Goal: Obtain resource: Download file/media

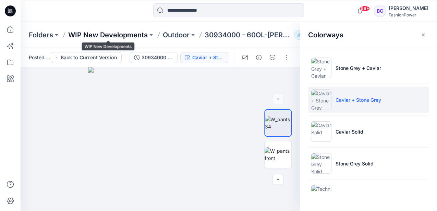
click at [129, 32] on p "WIP New Developments" at bounding box center [107, 35] width 79 height 10
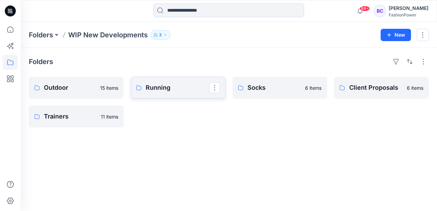
click at [162, 86] on p "Running" at bounding box center [177, 88] width 63 height 10
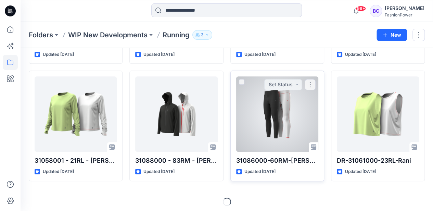
scroll to position [105, 0]
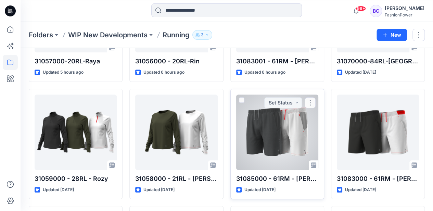
click at [274, 111] on div at bounding box center [277, 132] width 82 height 75
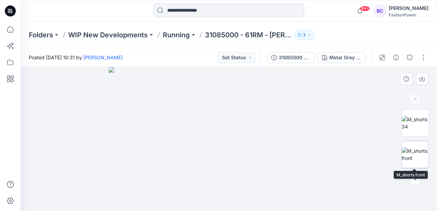
click at [403, 155] on img at bounding box center [414, 154] width 27 height 14
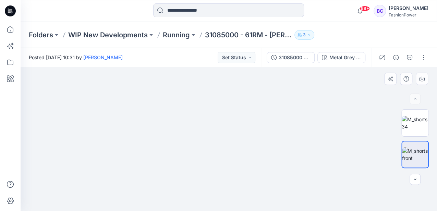
drag, startPoint x: 261, startPoint y: 134, endPoint x: 254, endPoint y: 114, distance: 20.3
click at [259, 138] on img at bounding box center [228, 113] width 321 height 196
click at [181, 34] on p "Running" at bounding box center [176, 35] width 27 height 10
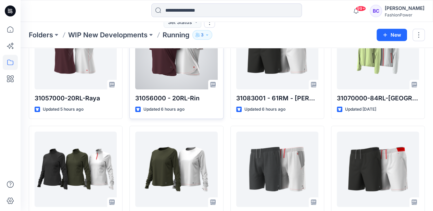
scroll to position [24, 0]
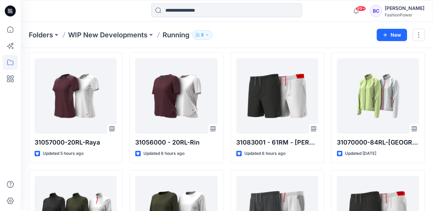
click at [130, 36] on p "WIP New Developments" at bounding box center [107, 35] width 79 height 10
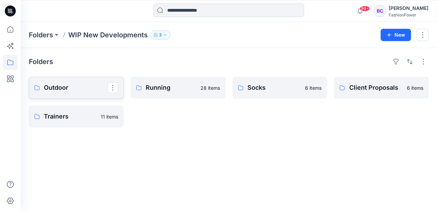
click at [77, 95] on link "Outdoor" at bounding box center [76, 88] width 95 height 22
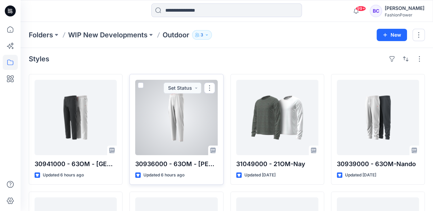
scroll to position [23, 0]
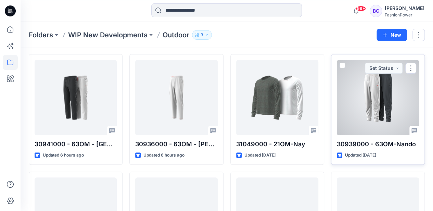
click at [375, 97] on div at bounding box center [378, 97] width 82 height 75
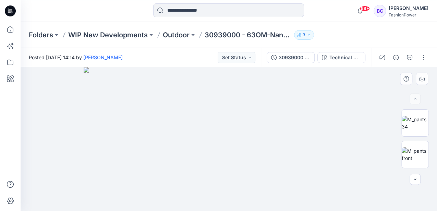
drag, startPoint x: 211, startPoint y: 82, endPoint x: 208, endPoint y: 102, distance: 20.4
click at [201, 141] on img at bounding box center [229, 139] width 290 height 144
click at [416, 137] on div at bounding box center [414, 139] width 27 height 60
click at [412, 155] on img at bounding box center [414, 154] width 27 height 14
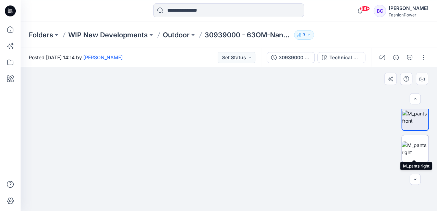
click at [412, 161] on div at bounding box center [414, 139] width 27 height 60
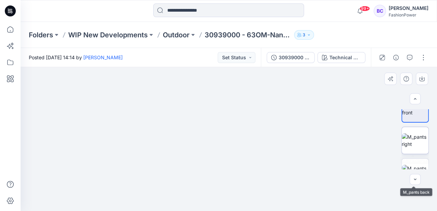
click at [413, 138] on img at bounding box center [414, 140] width 27 height 14
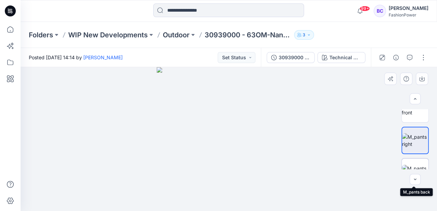
click at [412, 165] on img at bounding box center [414, 172] width 27 height 14
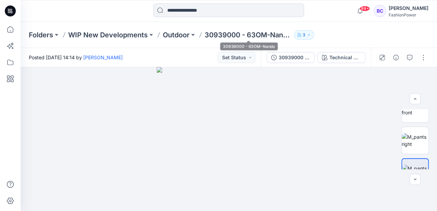
click at [155, 30] on div "Folders WIP New Developments Outdoor 30939000 - 63OM-Nando 3" at bounding box center [202, 35] width 346 height 10
click at [169, 33] on p "Outdoor" at bounding box center [176, 35] width 27 height 10
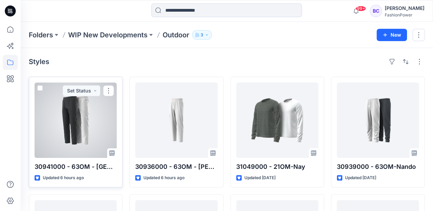
click at [96, 100] on div at bounding box center [76, 120] width 82 height 75
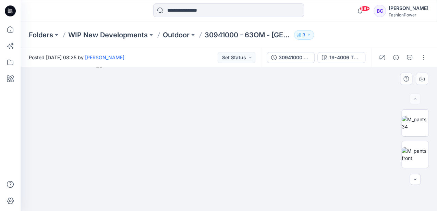
drag, startPoint x: 214, startPoint y: 85, endPoint x: 221, endPoint y: 98, distance: 14.7
click at [216, 116] on img at bounding box center [228, 136] width 265 height 149
click at [179, 31] on div "Folders WIP New Developments Outdoor 30941000 - 63OM - [GEOGRAPHIC_DATA] 3" at bounding box center [202, 35] width 346 height 10
click at [179, 32] on p "Outdoor" at bounding box center [176, 35] width 27 height 10
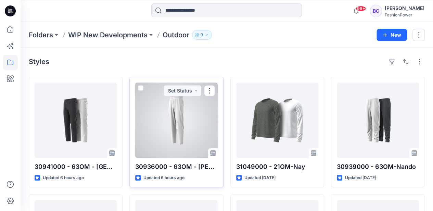
click at [171, 118] on div at bounding box center [176, 120] width 82 height 75
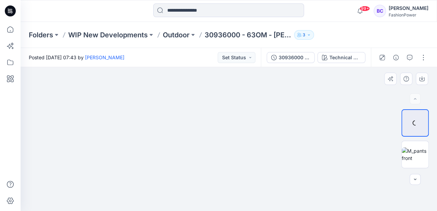
drag, startPoint x: 221, startPoint y: 87, endPoint x: 196, endPoint y: 206, distance: 122.0
click at [192, 211] on html "99+ Notifications Your style 31057000-20RL-Raya has been updated with 31057000-…" at bounding box center [218, 105] width 437 height 211
click at [413, 158] on img at bounding box center [414, 154] width 27 height 14
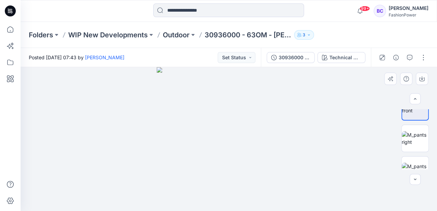
scroll to position [91, 0]
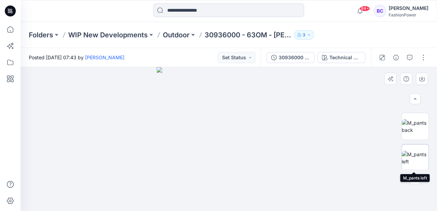
click at [415, 160] on img at bounding box center [414, 158] width 27 height 14
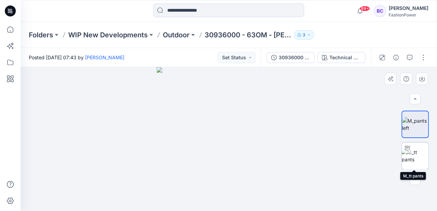
click at [413, 154] on img at bounding box center [414, 156] width 27 height 14
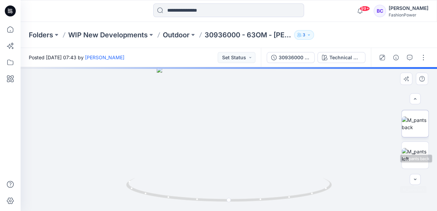
scroll to position [79, 0]
click at [414, 132] on img at bounding box center [414, 138] width 27 height 14
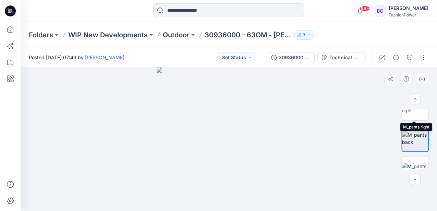
click at [413, 109] on div "Technical Drawing Loading... Material Properties Loading..." at bounding box center [229, 139] width 416 height 144
click at [412, 113] on img at bounding box center [414, 107] width 27 height 14
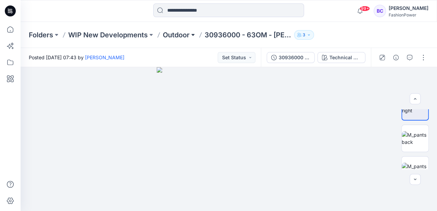
click at [193, 35] on button at bounding box center [192, 35] width 7 height 10
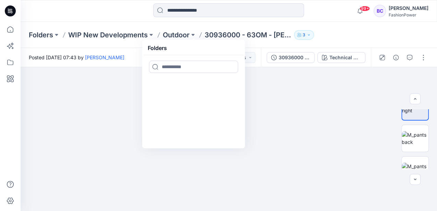
drag, startPoint x: 157, startPoint y: 35, endPoint x: 161, endPoint y: 34, distance: 4.3
click at [157, 35] on icon at bounding box center [158, 34] width 5 height 5
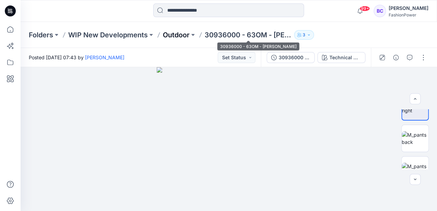
click at [178, 33] on p "Outdoor" at bounding box center [176, 35] width 27 height 10
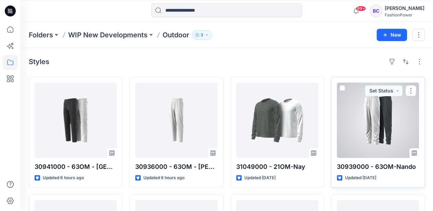
click at [379, 115] on div at bounding box center [378, 120] width 82 height 75
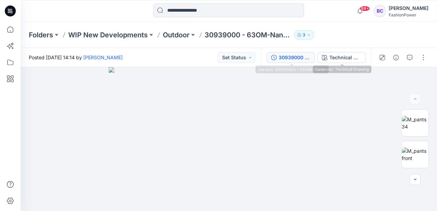
click at [288, 58] on div "30939000 - 63OM-Nando" at bounding box center [294, 58] width 32 height 8
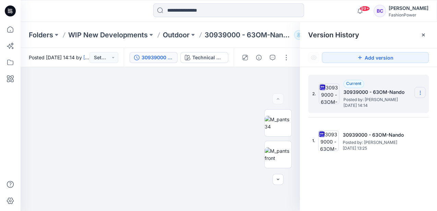
click at [417, 91] on icon at bounding box center [419, 92] width 5 height 5
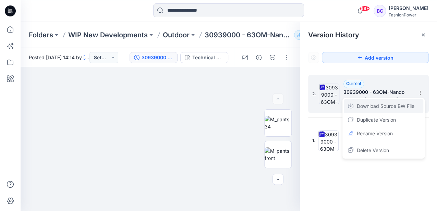
click at [400, 103] on span "Download Source BW File" at bounding box center [386, 106] width 58 height 8
